Goal: Navigation & Orientation: Understand site structure

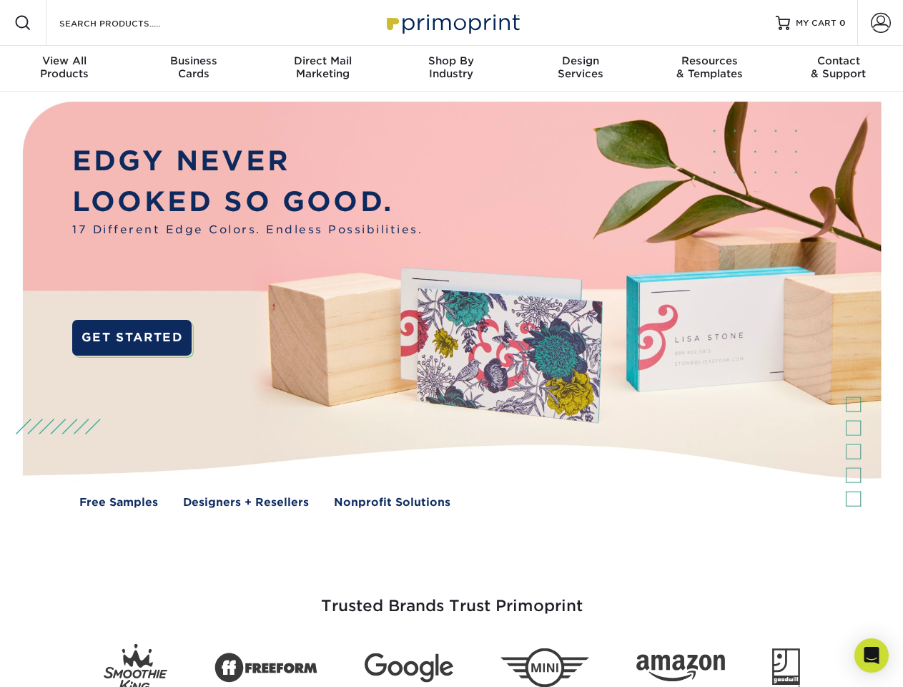
click at [451, 343] on img at bounding box center [451, 315] width 894 height 447
click at [23, 23] on span at bounding box center [22, 22] width 17 height 17
click at [881, 23] on span at bounding box center [881, 23] width 20 height 20
click at [64, 69] on div "View All Products" at bounding box center [64, 67] width 129 height 26
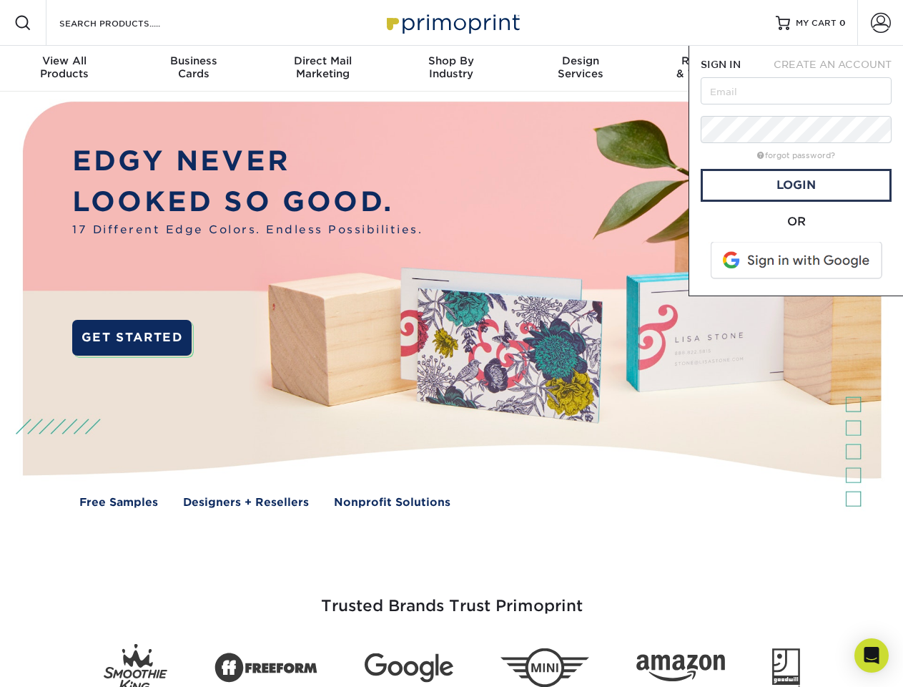
click at [193, 69] on div "Business Cards" at bounding box center [193, 67] width 129 height 26
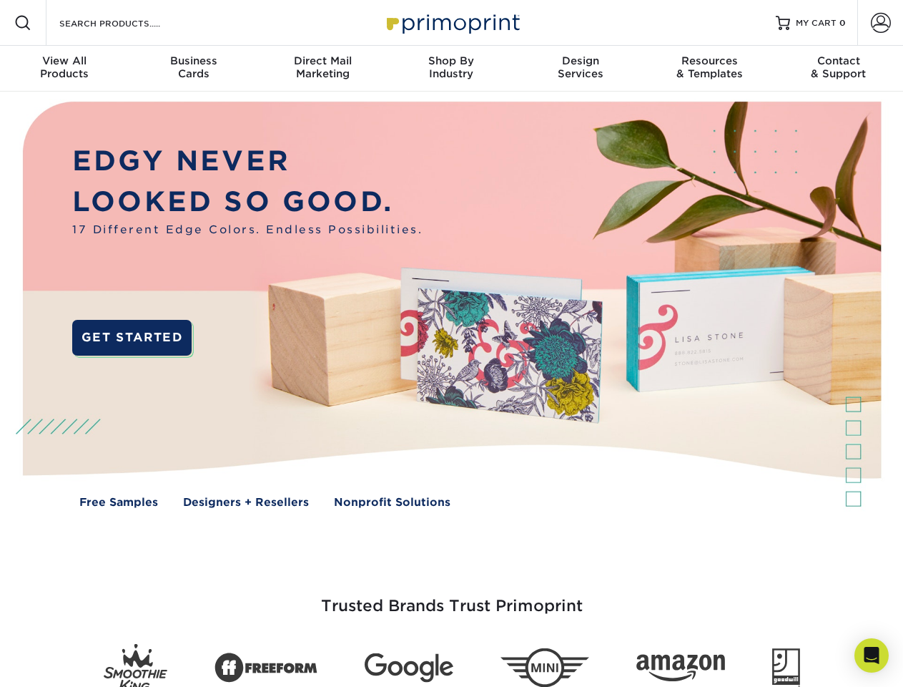
click at [323, 69] on div "Direct Mail Marketing" at bounding box center [322, 67] width 129 height 26
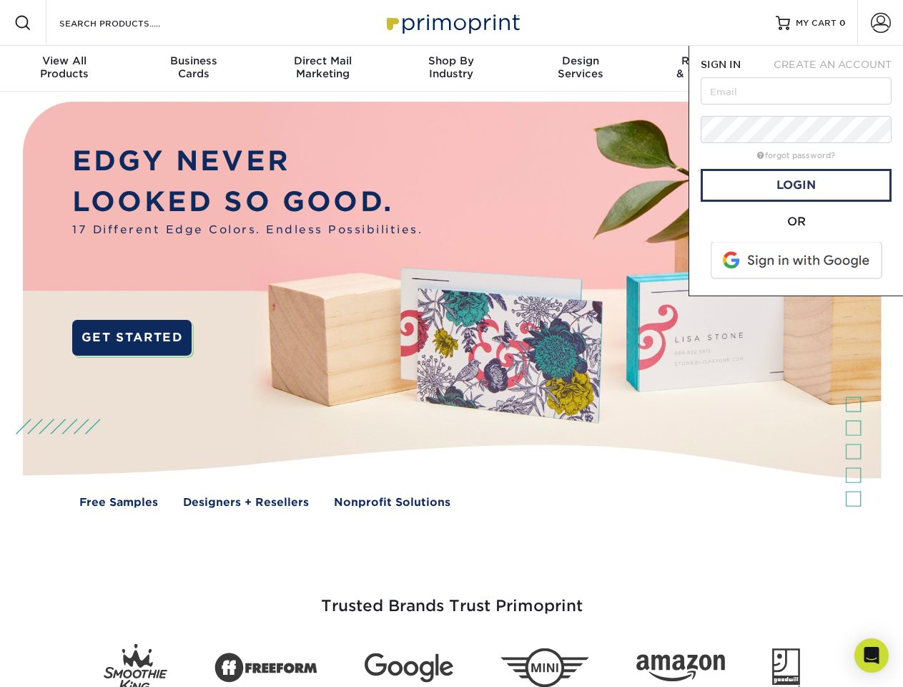
click at [451, 69] on div "Shop By Industry" at bounding box center [451, 67] width 129 height 26
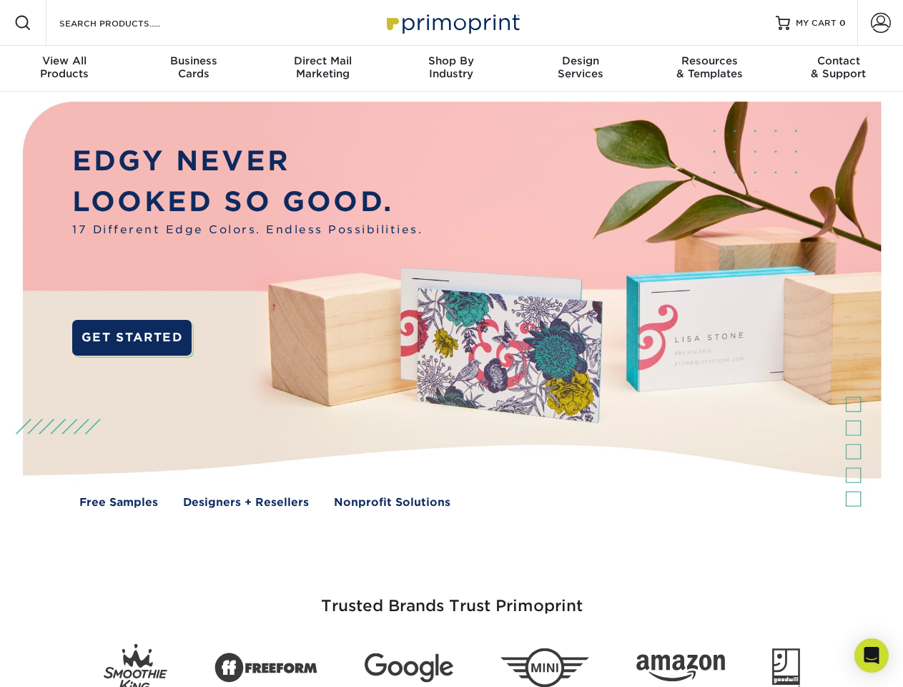
click at [581, 69] on div "Design Services" at bounding box center [580, 67] width 129 height 26
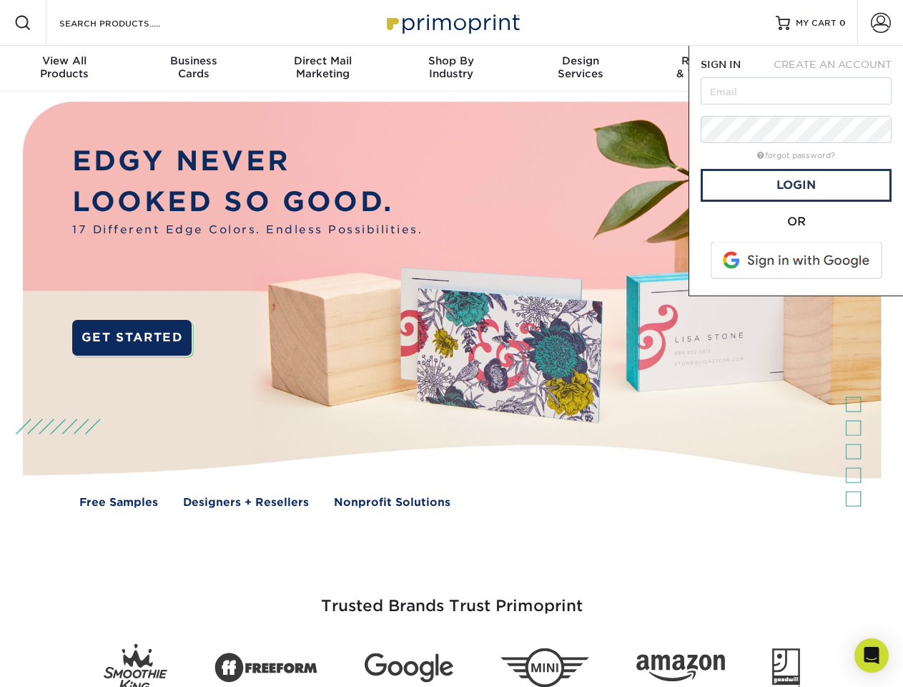
click at [710, 69] on span "SIGN IN" at bounding box center [721, 64] width 40 height 11
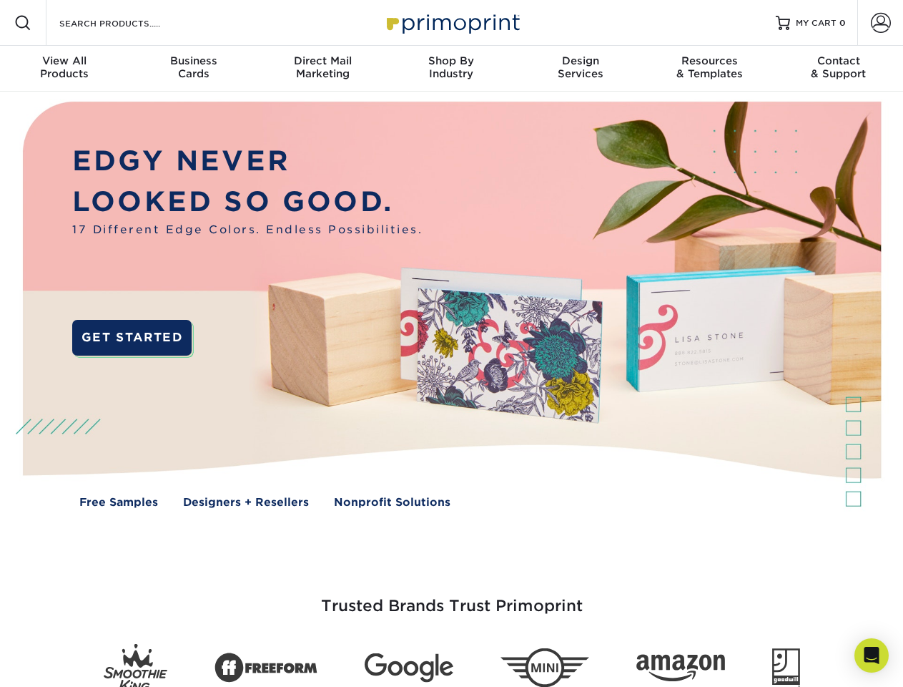
click at [839, 69] on div "Contact & Support" at bounding box center [839, 67] width 129 height 26
